Goal: Find specific page/section: Find specific page/section

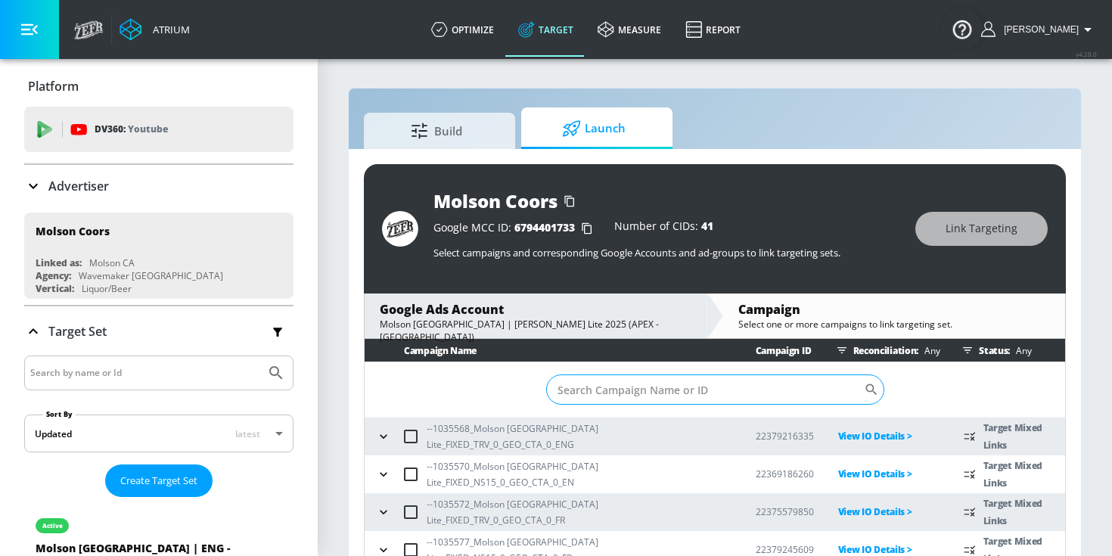
click at [635, 387] on input "Sort By" at bounding box center [705, 389] width 318 height 30
paste input "9587284707"
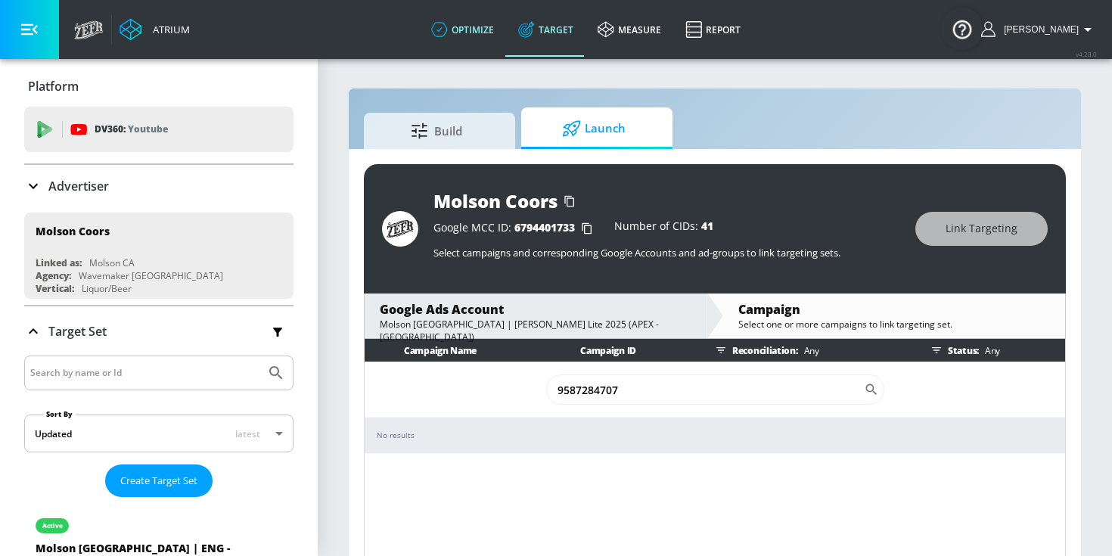
type input "9587284707"
click at [504, 27] on link "optimize" at bounding box center [462, 29] width 87 height 54
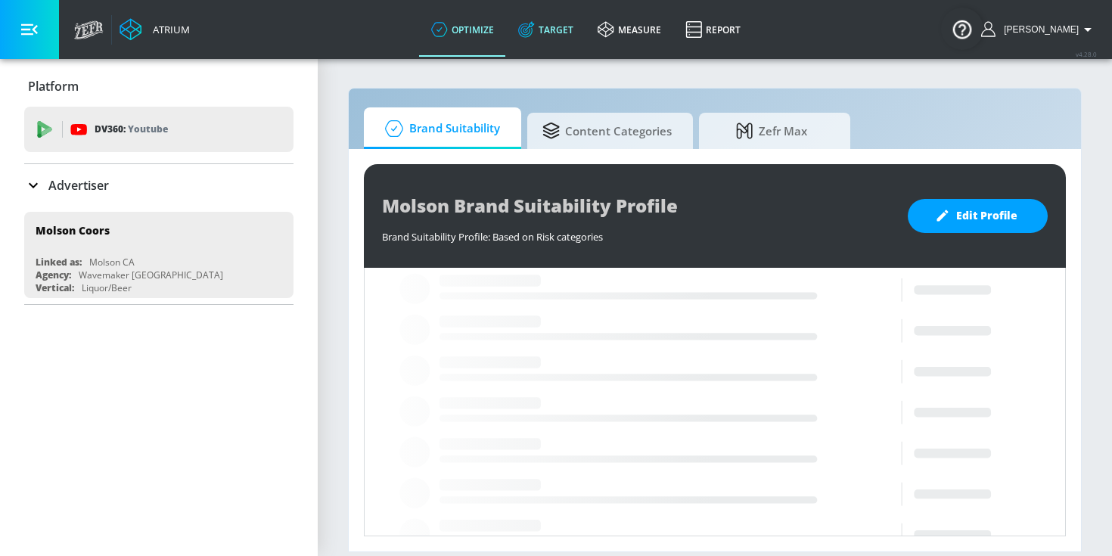
click at [567, 36] on link "Target" at bounding box center [545, 29] width 79 height 54
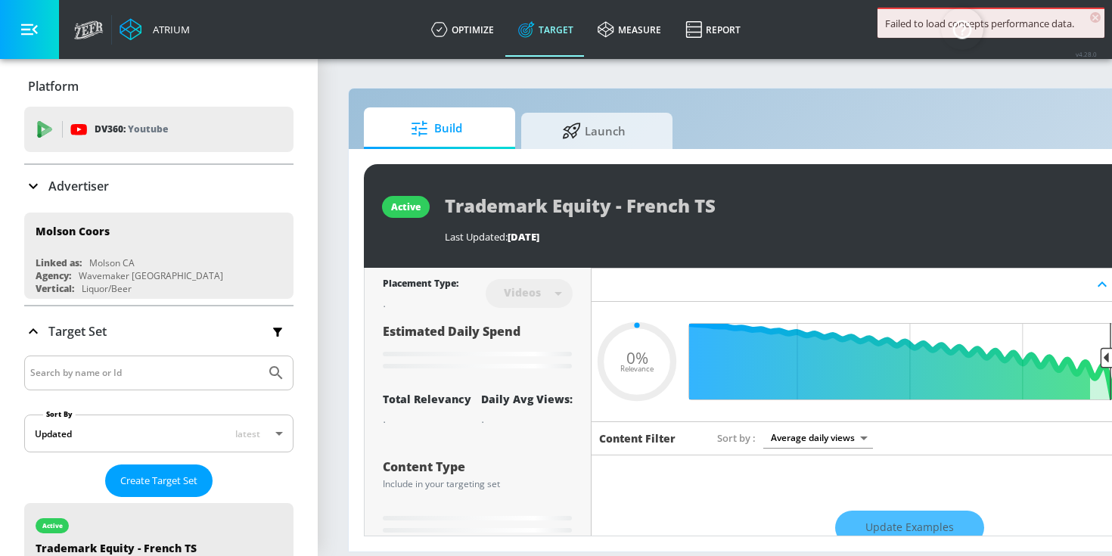
type input "0.05"
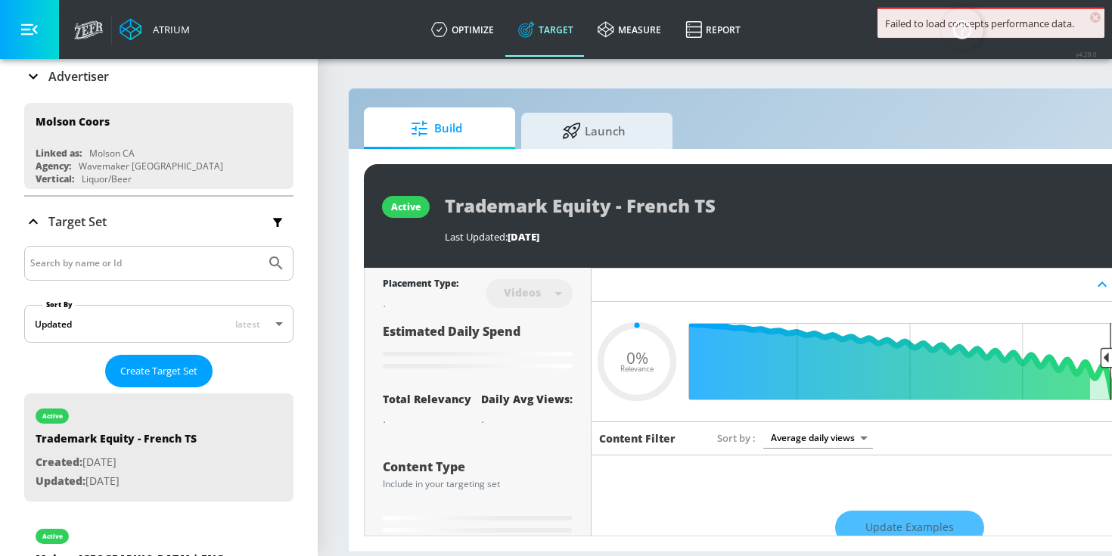
scroll to position [118, 0]
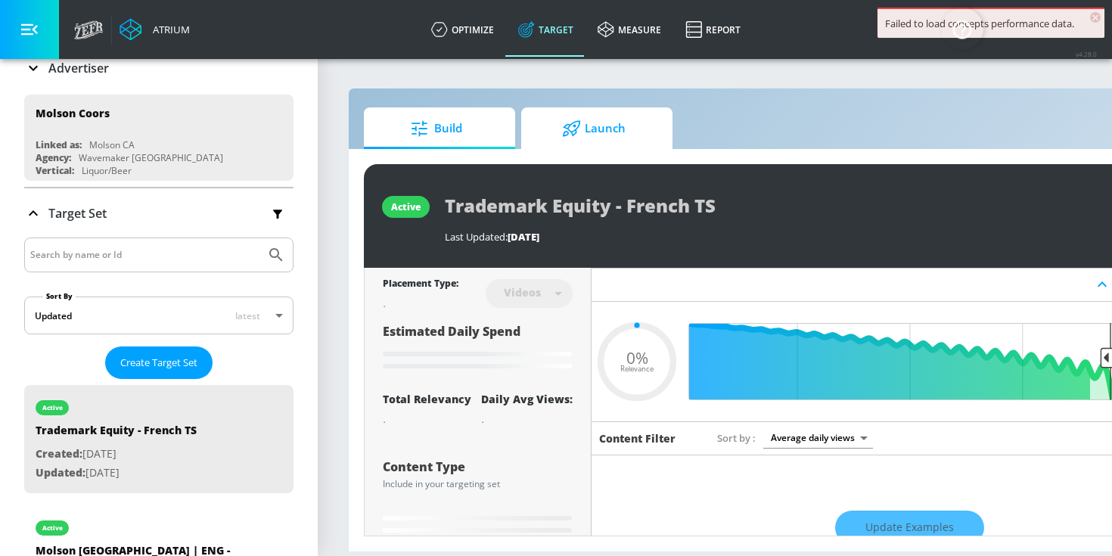
click at [544, 123] on span "Launch" at bounding box center [593, 128] width 115 height 36
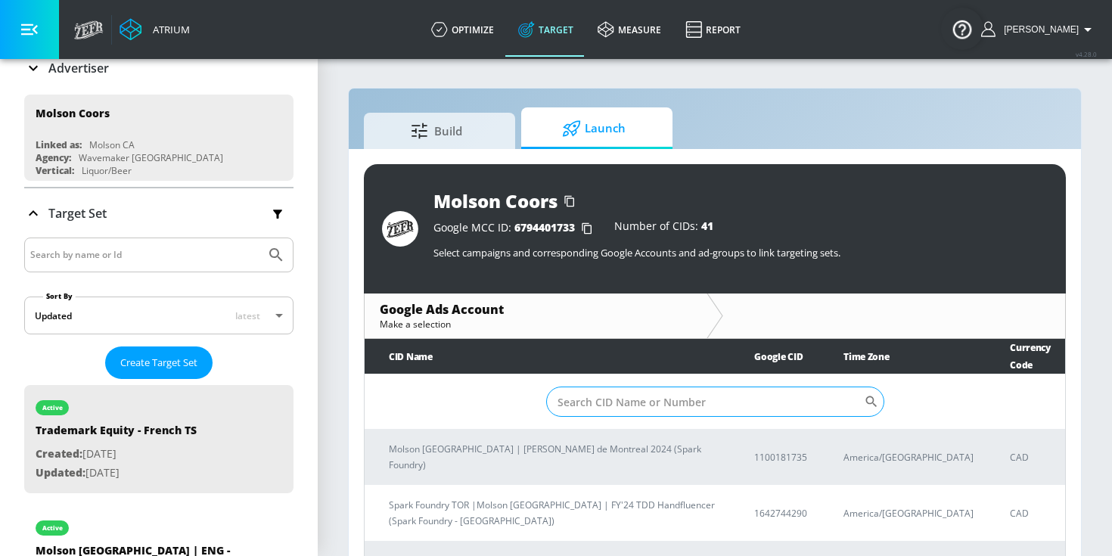
click at [663, 402] on input "Sort By" at bounding box center [705, 401] width 318 height 30
paste input "9587284707"
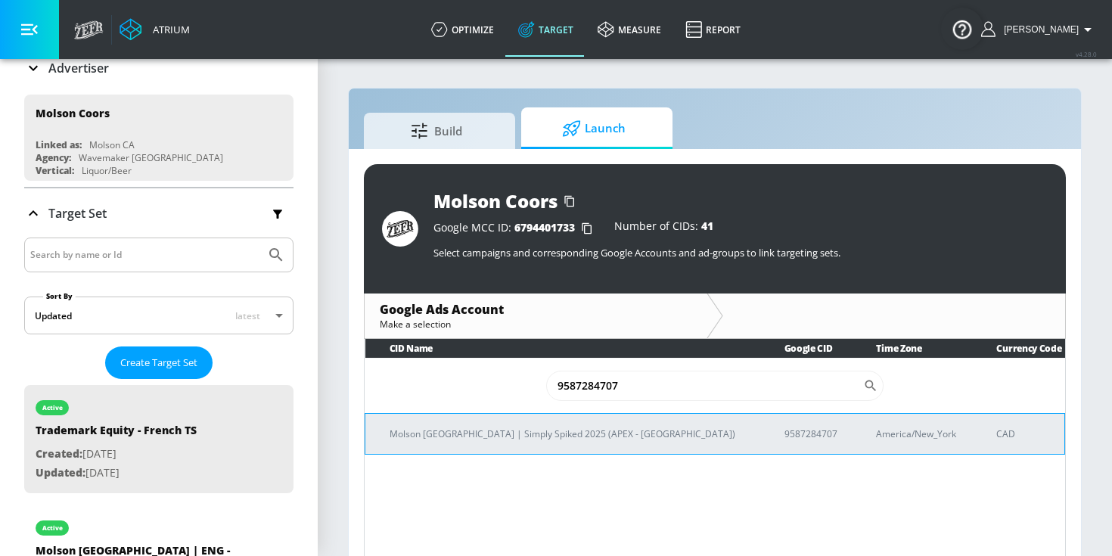
type input "9587284707"
click at [641, 422] on td "Molson [GEOGRAPHIC_DATA] | Simply Spiked 2025 (APEX - [GEOGRAPHIC_DATA])" at bounding box center [562, 433] width 395 height 41
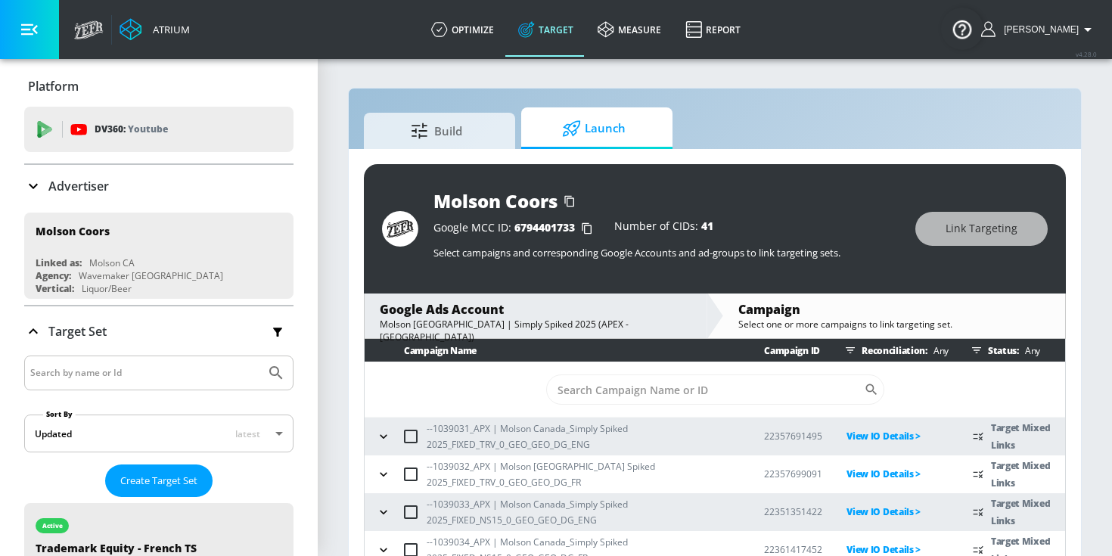
click at [66, 170] on div "Advertiser" at bounding box center [158, 186] width 269 height 42
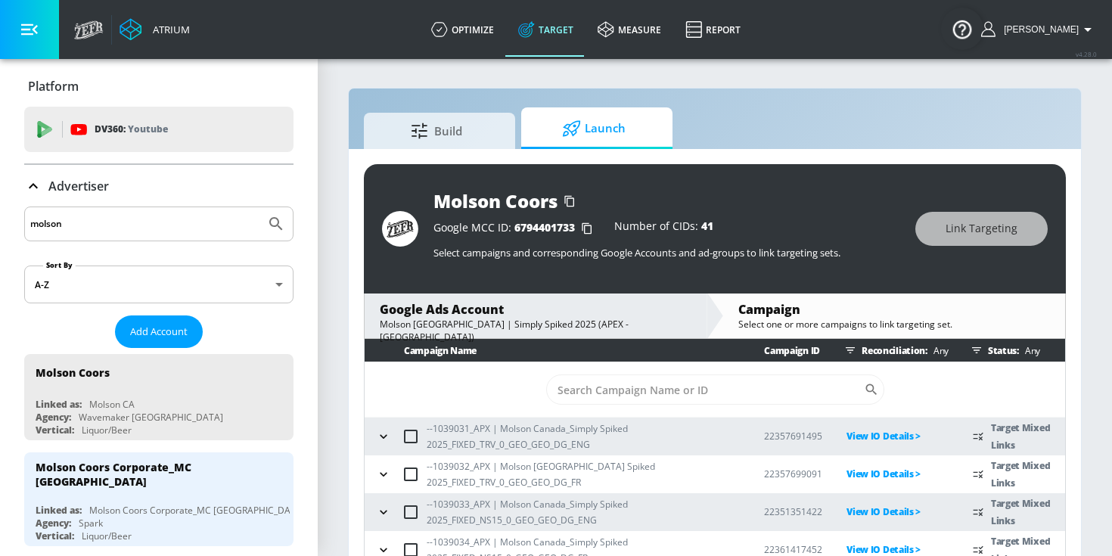
click at [66, 231] on input "molson" at bounding box center [144, 224] width 229 height 20
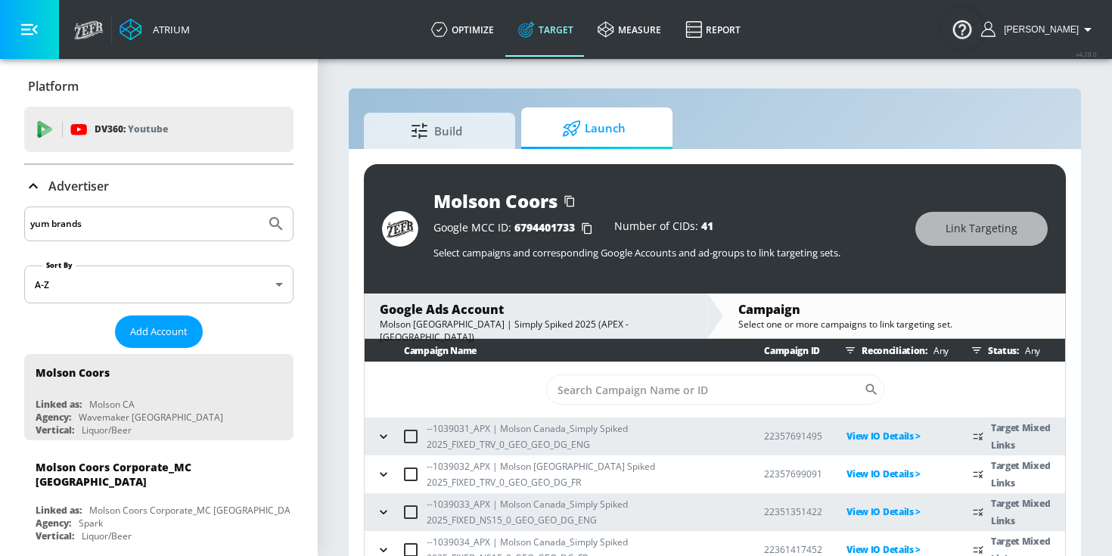
type input "yum brands"
click at [259, 207] on button "Submit Search" at bounding box center [275, 223] width 33 height 33
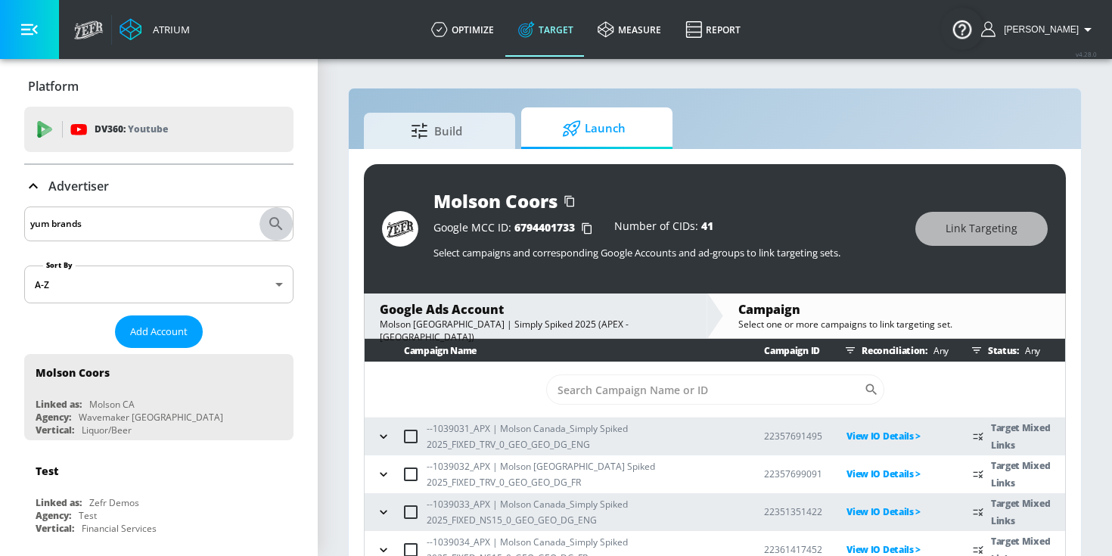
click at [276, 219] on icon "Submit Search" at bounding box center [275, 223] width 13 height 13
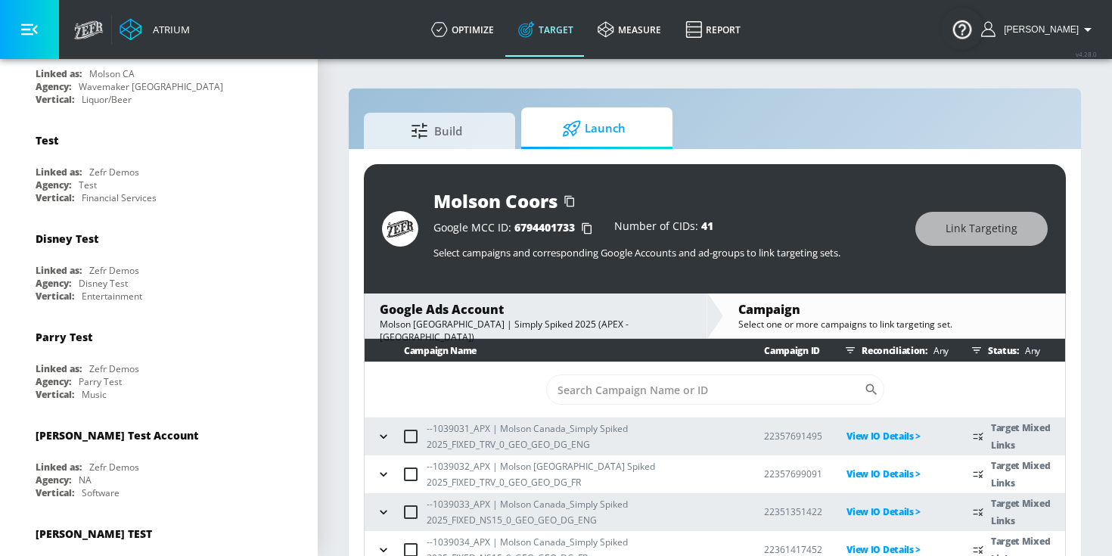
scroll to position [342, 0]
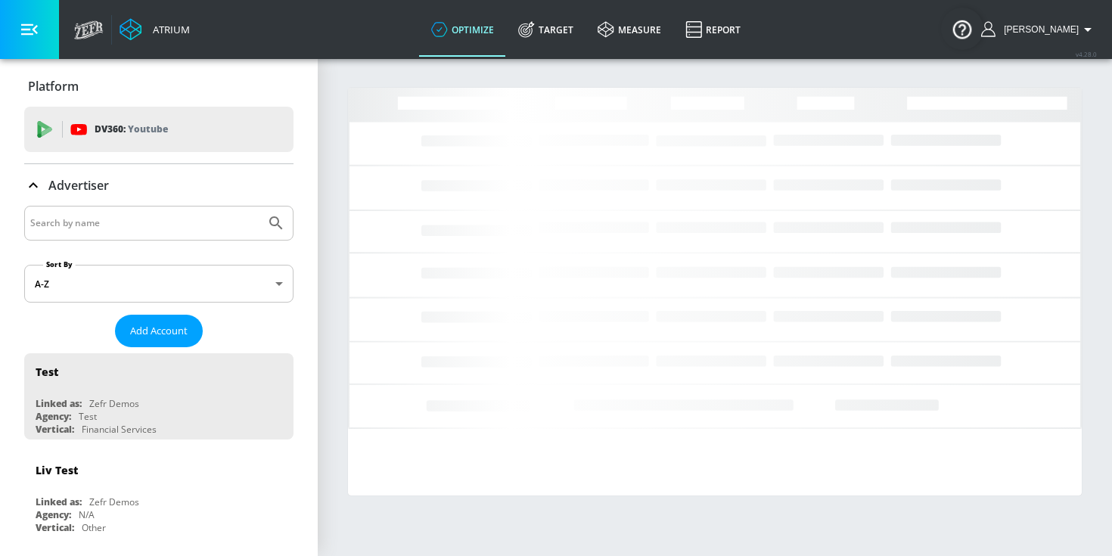
click at [195, 235] on div at bounding box center [158, 223] width 269 height 35
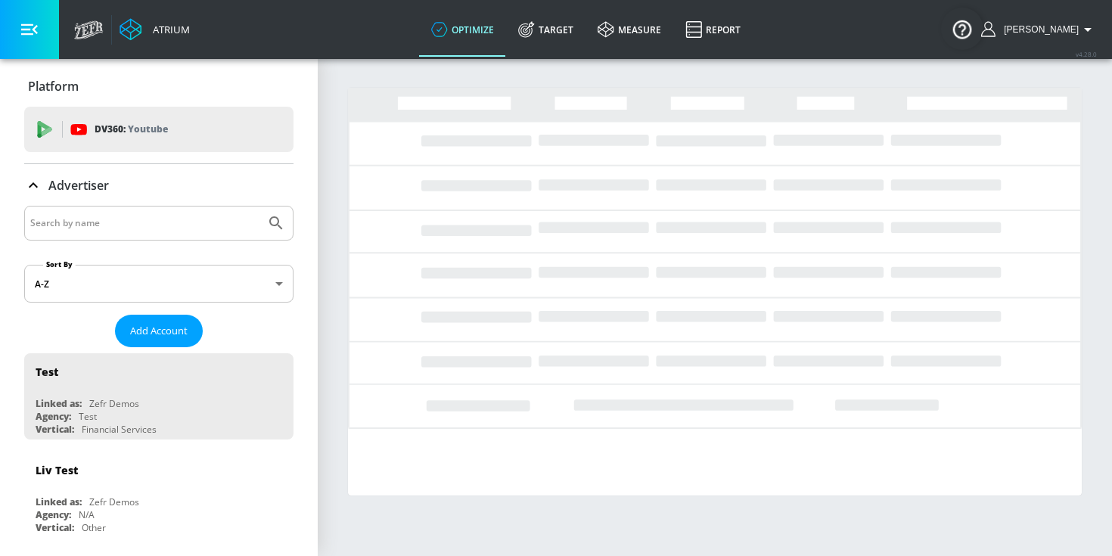
click at [195, 228] on input "Search by name" at bounding box center [144, 223] width 229 height 20
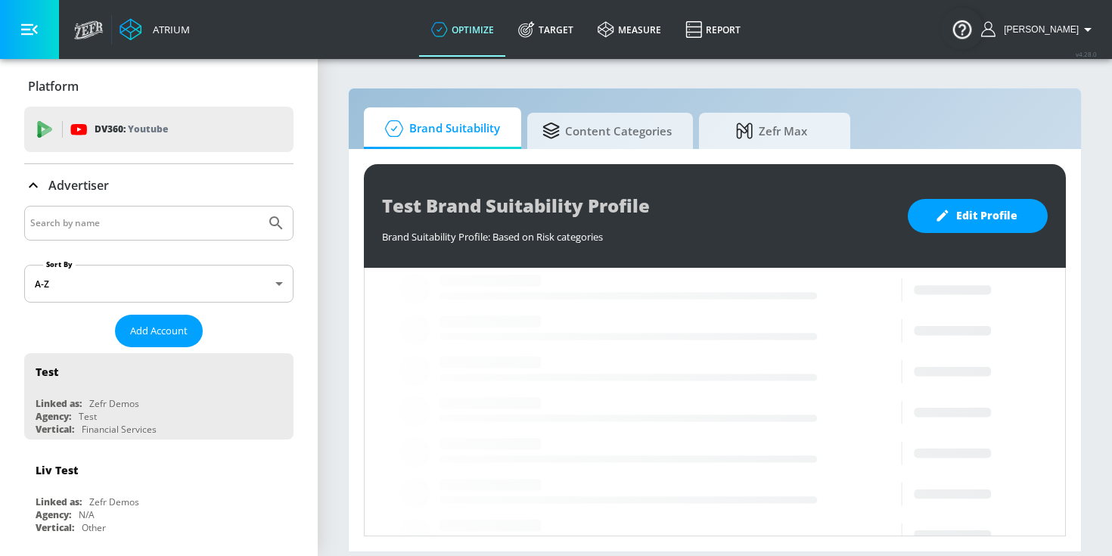
click at [195, 228] on input "Search by name" at bounding box center [144, 223] width 229 height 20
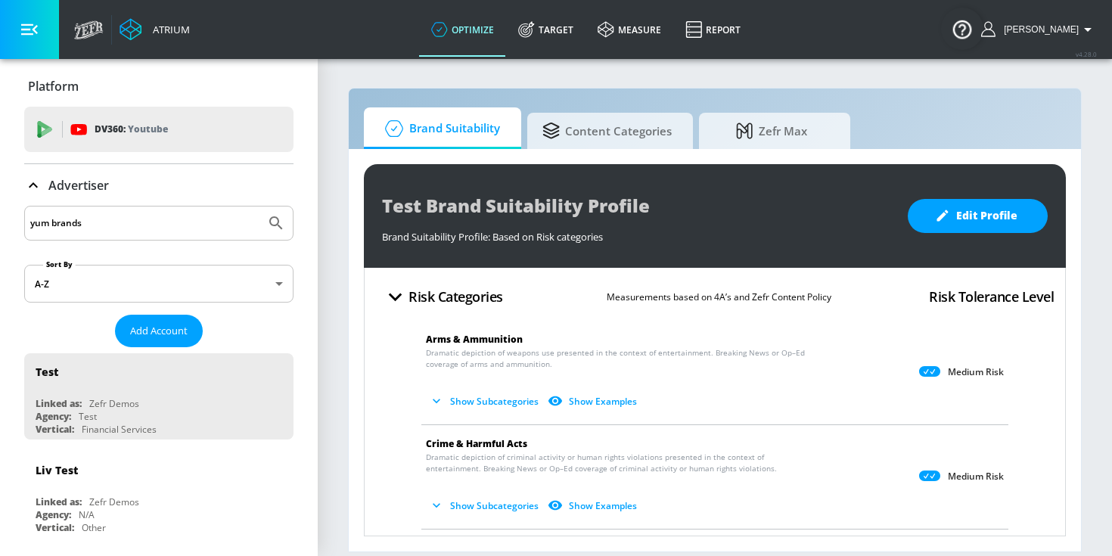
click at [259, 206] on button "Submit Search" at bounding box center [275, 222] width 33 height 33
click at [275, 228] on icon "Submit Search" at bounding box center [276, 223] width 18 height 18
click at [216, 225] on input "yum brands" at bounding box center [144, 223] width 229 height 20
type input "yum"
click at [259, 206] on button "Submit Search" at bounding box center [275, 222] width 33 height 33
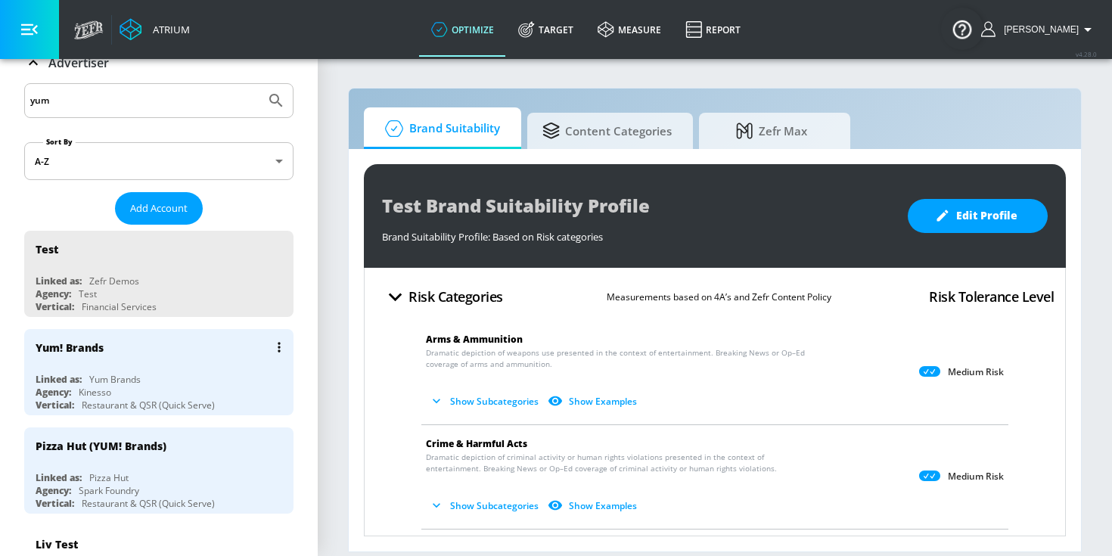
scroll to position [145, 0]
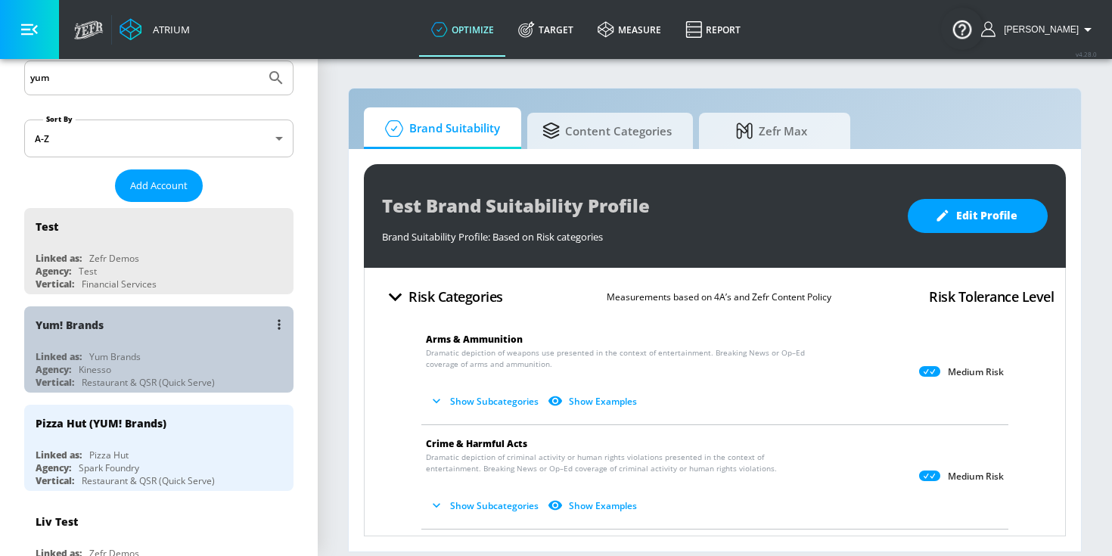
click at [202, 351] on div "Linked as: Yum Brands" at bounding box center [163, 356] width 254 height 13
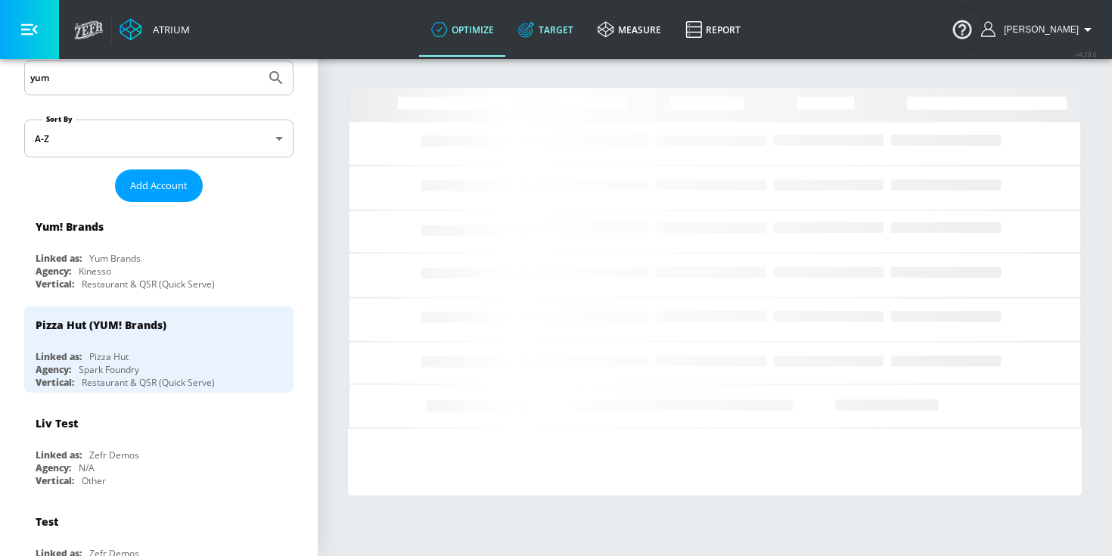
click at [556, 33] on link "Target" at bounding box center [545, 29] width 79 height 54
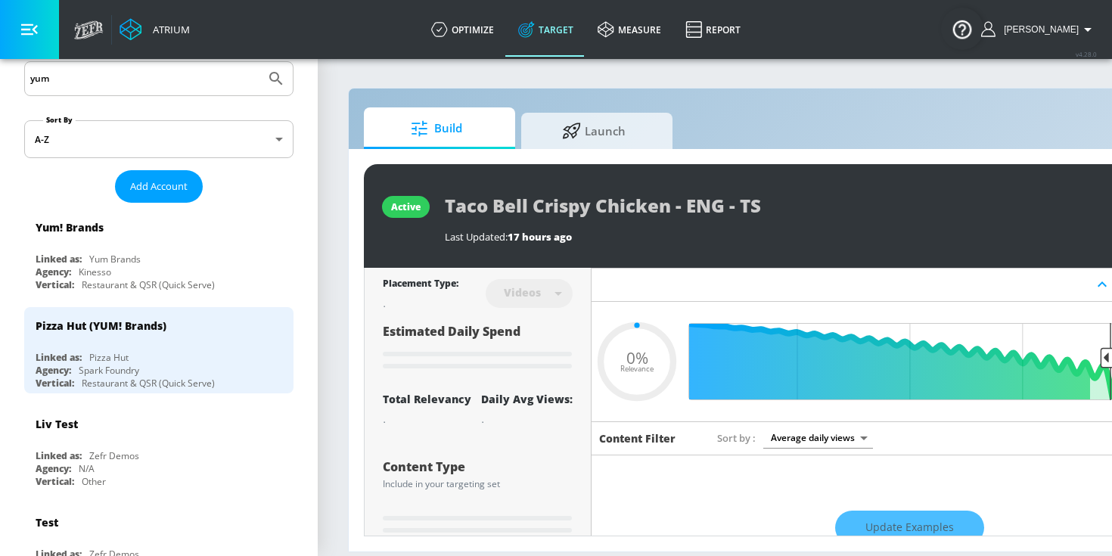
type input "0.05"
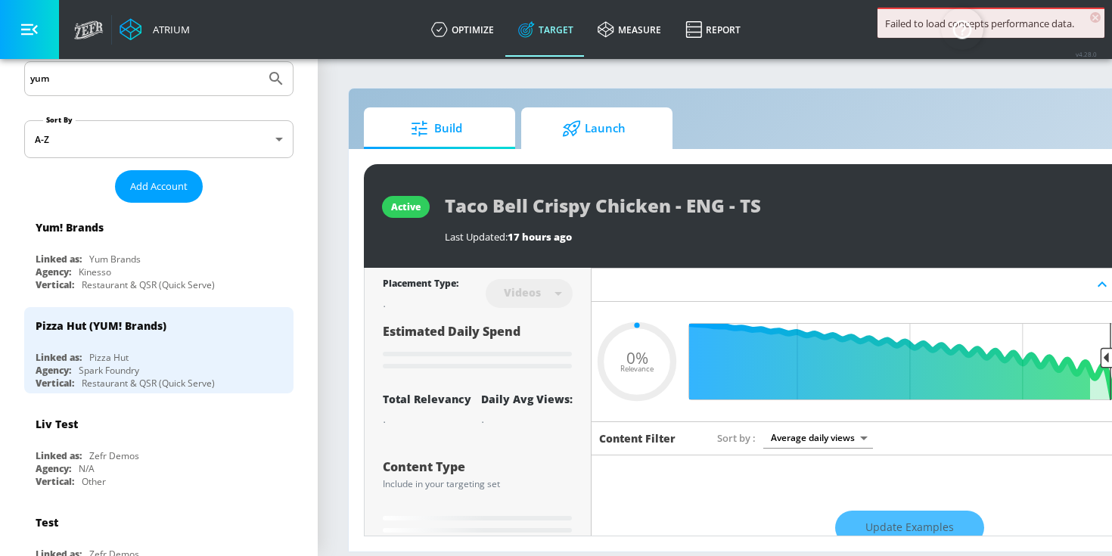
click at [582, 145] on span "Launch" at bounding box center [593, 128] width 115 height 36
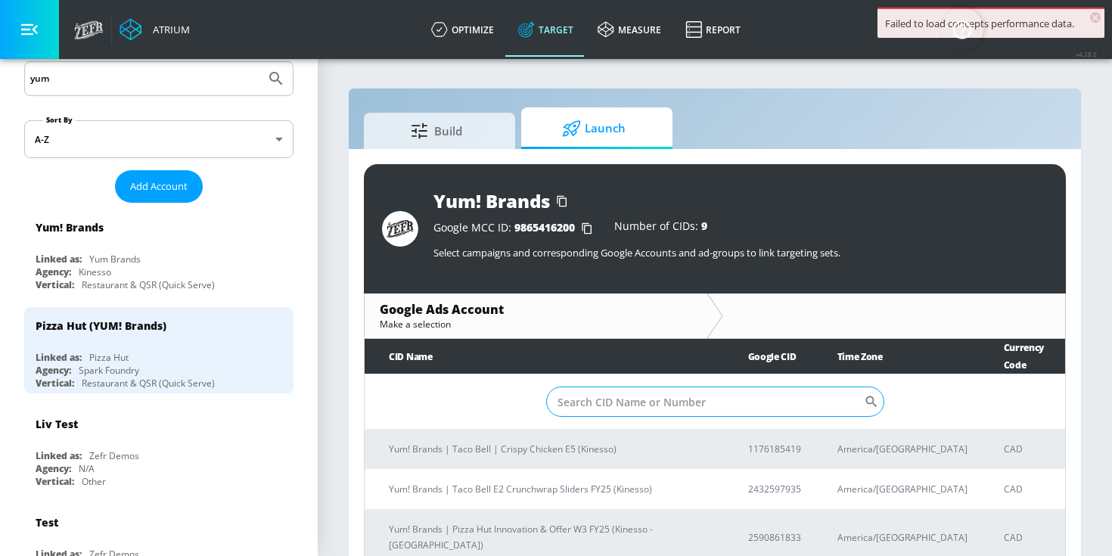
click at [581, 388] on input "Sort By" at bounding box center [705, 401] width 318 height 30
paste input "https://suitability.zefr.com/accounts/youtube/molson/launch/9587284707"
type input "https://suitability.zefr.com/accounts/youtube/molson/launch/9587284707"
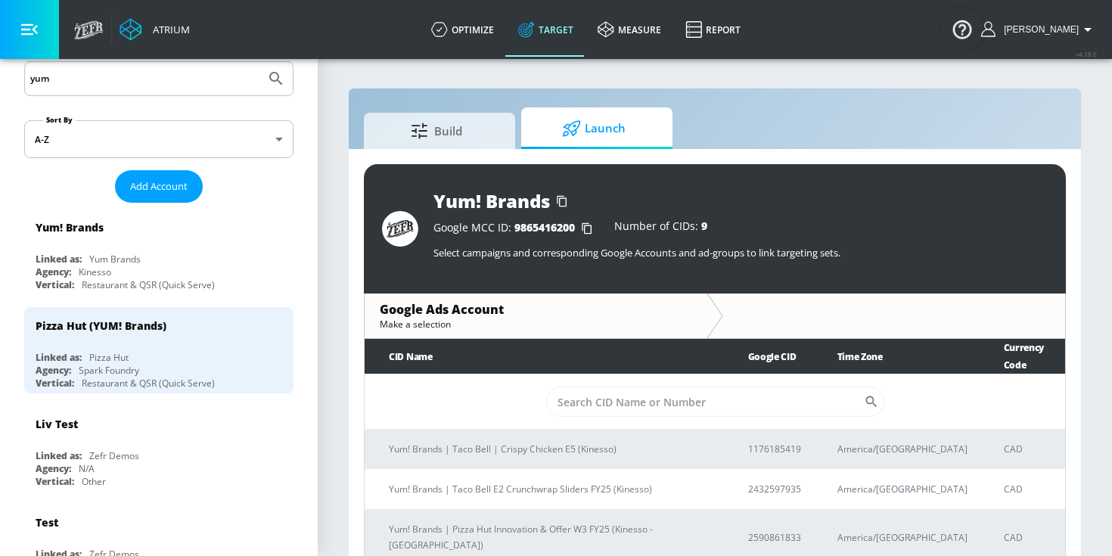
paste input "1176185419"
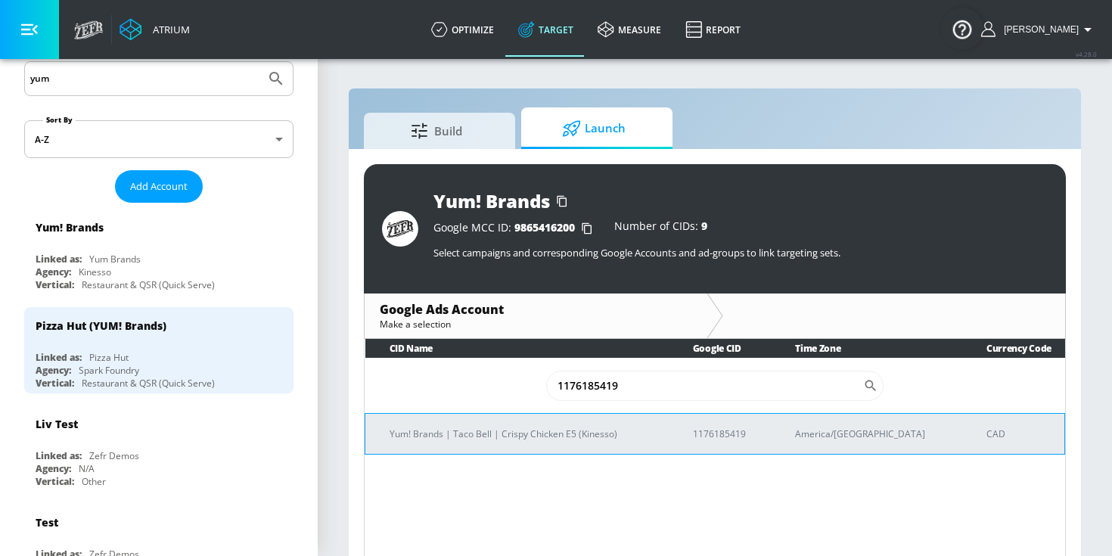
type input "1176185419"
click at [543, 439] on p "Yum! Brands | Taco Bell | Crispy Chicken E5 (Kinesso)" at bounding box center [522, 434] width 267 height 16
